Goal: Find specific page/section: Find specific page/section

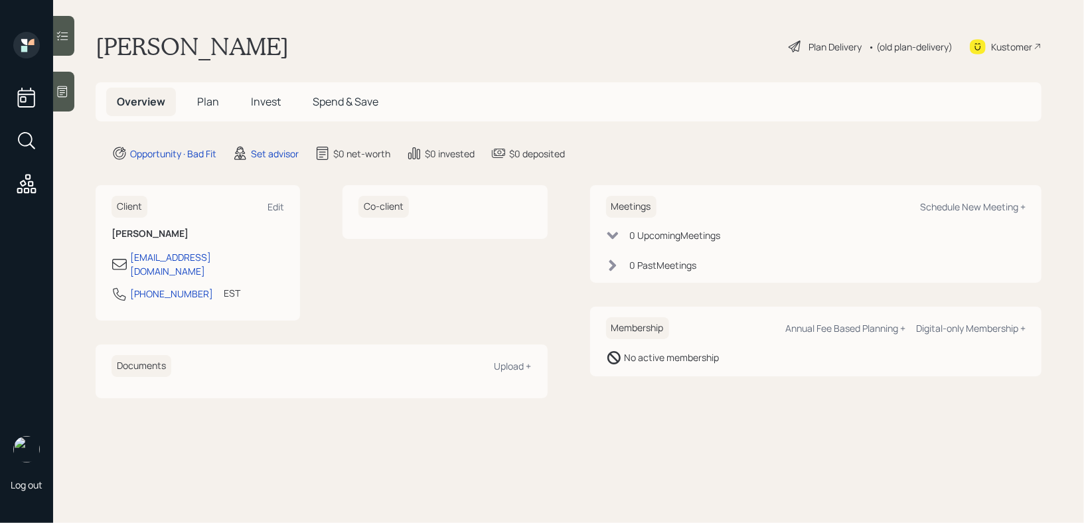
click at [62, 98] on div at bounding box center [63, 92] width 21 height 40
